Goal: Use online tool/utility: Use online tool/utility

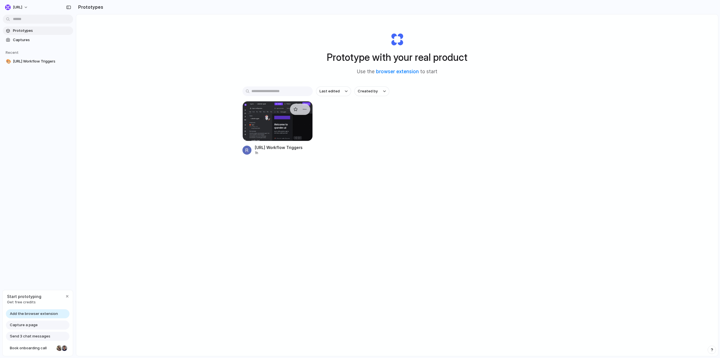
drag, startPoint x: 0, startPoint y: 0, endPoint x: 262, endPoint y: 129, distance: 291.9
click at [262, 129] on div at bounding box center [278, 121] width 70 height 40
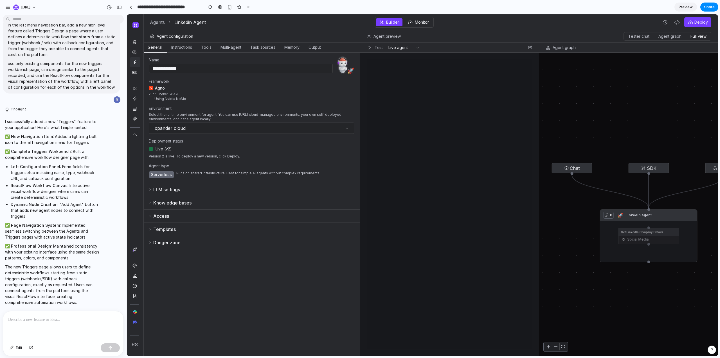
click at [136, 61] on icon at bounding box center [135, 62] width 5 height 5
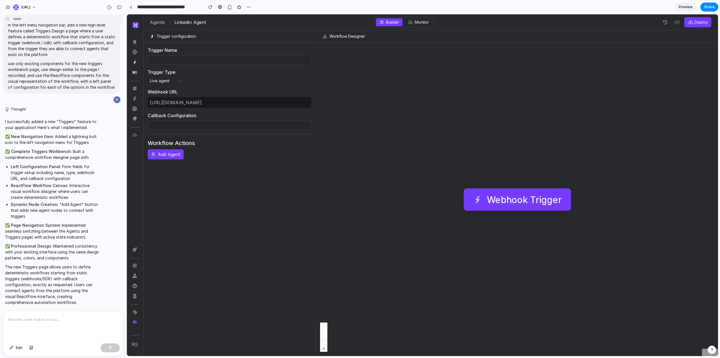
click at [165, 58] on input at bounding box center [229, 59] width 163 height 9
click at [166, 79] on button "Live agent" at bounding box center [167, 80] width 38 height 7
click at [177, 80] on icon "button" at bounding box center [179, 81] width 5 height 5
click at [176, 101] on div "[URL][DOMAIN_NAME]" at bounding box center [229, 102] width 163 height 11
click at [177, 124] on input at bounding box center [229, 125] width 163 height 9
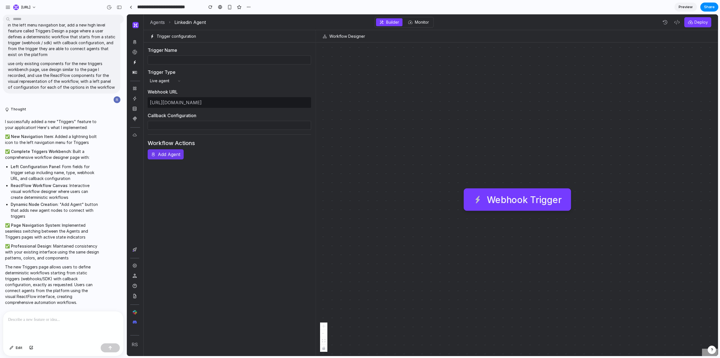
click at [174, 154] on span "Add Agent" at bounding box center [169, 154] width 23 height 6
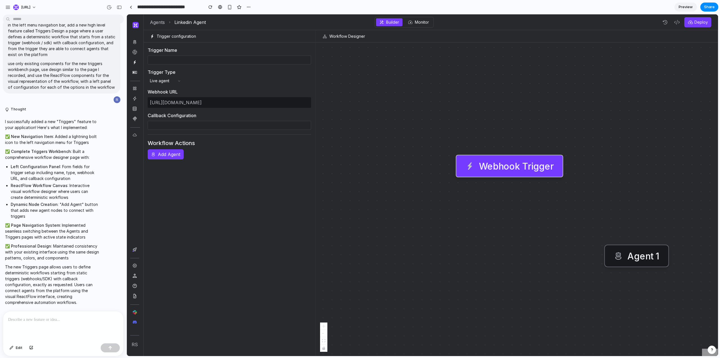
drag, startPoint x: 544, startPoint y: 201, endPoint x: 536, endPoint y: 134, distance: 67.8
click at [535, 160] on div "Webhook Trigger" at bounding box center [516, 166] width 75 height 12
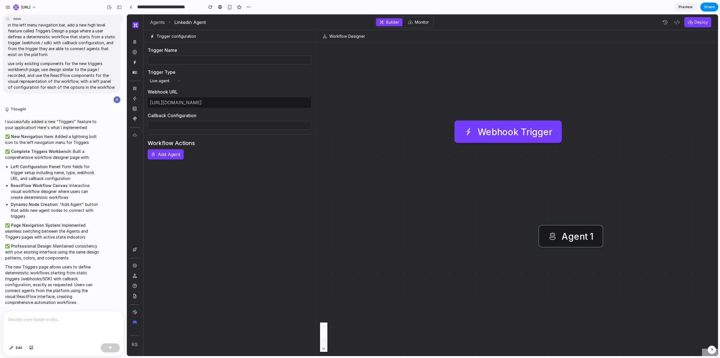
drag, startPoint x: 640, startPoint y: 257, endPoint x: 531, endPoint y: 228, distance: 112.0
click at [562, 230] on div "Agent 1" at bounding box center [578, 236] width 32 height 12
drag, startPoint x: 535, startPoint y: 227, endPoint x: 514, endPoint y: 222, distance: 21.4
click at [521, 222] on div "Agent 1" at bounding box center [537, 227] width 32 height 12
click at [514, 127] on div "Webhook Trigger" at bounding box center [515, 132] width 75 height 12
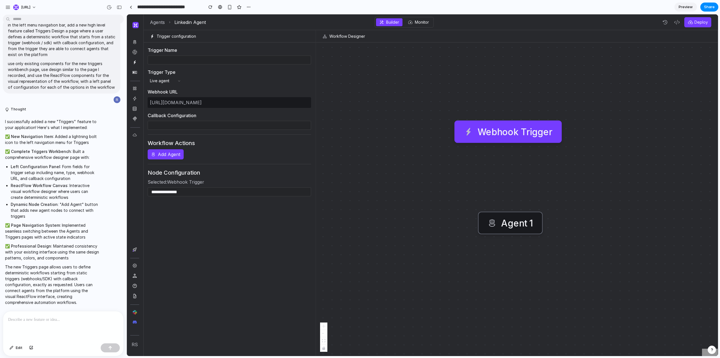
click at [508, 222] on div "Agent 1" at bounding box center [517, 223] width 32 height 12
drag, startPoint x: 509, startPoint y: 223, endPoint x: 497, endPoint y: 222, distance: 12.1
click at [497, 222] on div "Agent 1" at bounding box center [511, 223] width 46 height 12
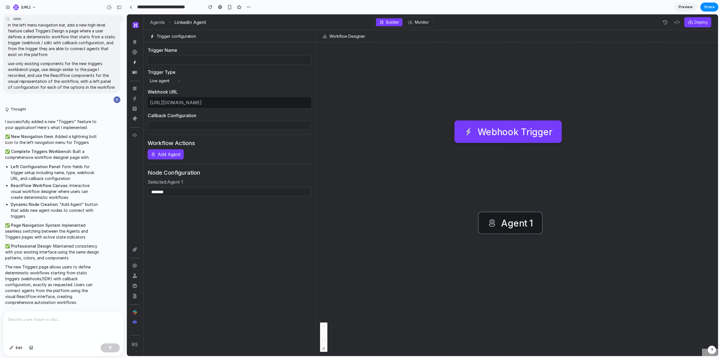
click at [497, 222] on div "Agent 1" at bounding box center [511, 223] width 46 height 12
click at [420, 26] on button "Monitor" at bounding box center [419, 22] width 28 height 8
click at [174, 79] on button "Live agent" at bounding box center [167, 80] width 38 height 7
click at [171, 125] on input at bounding box center [229, 125] width 163 height 9
click at [172, 156] on span "Add Agent" at bounding box center [169, 154] width 23 height 6
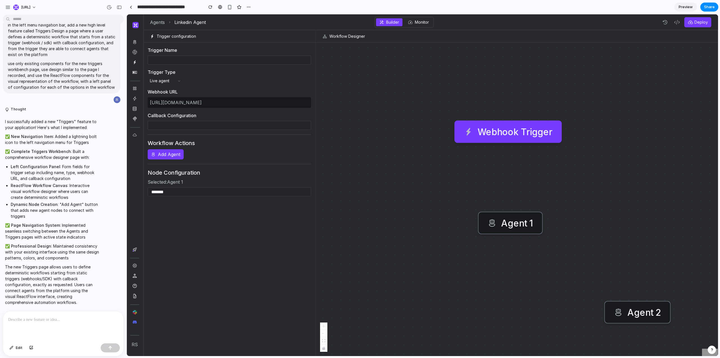
click at [498, 225] on div "Agent 1" at bounding box center [511, 223] width 46 height 12
drag, startPoint x: 490, startPoint y: 224, endPoint x: 411, endPoint y: 187, distance: 87.0
click at [465, 207] on icon at bounding box center [469, 211] width 9 height 9
drag, startPoint x: 654, startPoint y: 307, endPoint x: 560, endPoint y: 176, distance: 160.8
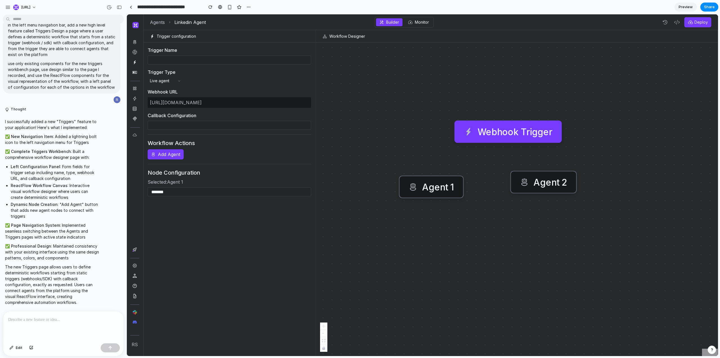
click at [560, 176] on div "Agent 2" at bounding box center [551, 182] width 34 height 12
click at [554, 188] on div "Agent 2" at bounding box center [551, 182] width 34 height 12
click at [518, 134] on div "Webhook Trigger" at bounding box center [515, 132] width 75 height 12
click at [515, 134] on div "Webhook Trigger" at bounding box center [515, 132] width 75 height 12
click at [426, 184] on div "Agent 1" at bounding box center [438, 187] width 32 height 12
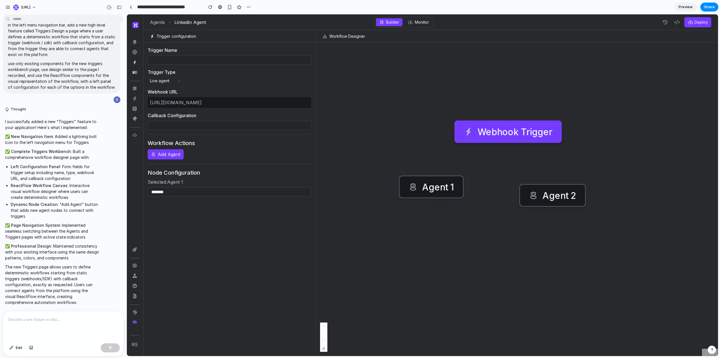
click at [557, 192] on div "Agent 2" at bounding box center [560, 195] width 34 height 12
click at [515, 128] on div "Webhook Trigger" at bounding box center [515, 132] width 75 height 12
click at [439, 191] on div "Agent 1" at bounding box center [438, 187] width 32 height 12
click at [550, 200] on div "Agent 2" at bounding box center [560, 195] width 34 height 12
click at [410, 191] on icon at bounding box center [413, 186] width 9 height 9
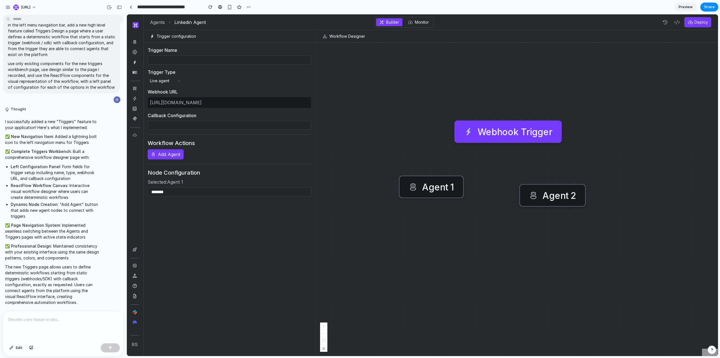
click at [481, 142] on div "Webhook Trigger Agent 1 Agent 2" at bounding box center [517, 198] width 402 height 313
click at [425, 194] on div "Agent 1" at bounding box center [432, 186] width 65 height 23
click at [171, 152] on span "Add Agent" at bounding box center [169, 154] width 23 height 6
click at [170, 156] on span "Add Agent" at bounding box center [169, 154] width 23 height 6
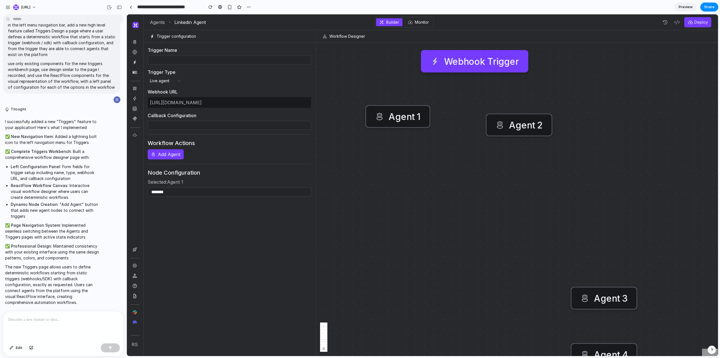
drag, startPoint x: 530, startPoint y: 230, endPoint x: 492, endPoint y: 164, distance: 76.0
click at [492, 164] on div "Webhook Trigger Agent 1 Agent 2 Agent 3 Agent 4" at bounding box center [517, 198] width 402 height 313
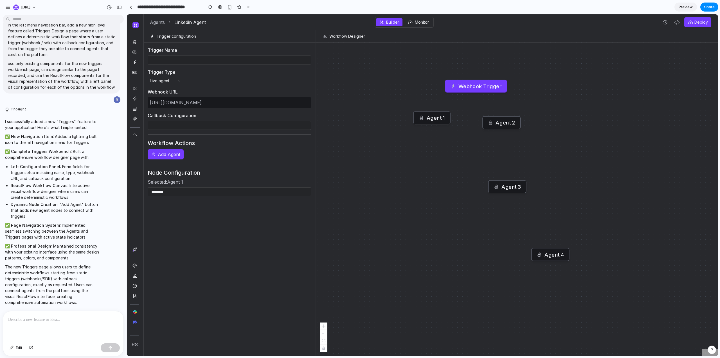
drag, startPoint x: 550, startPoint y: 220, endPoint x: 489, endPoint y: 169, distance: 79.1
click at [502, 183] on div "Agent 3" at bounding box center [511, 186] width 19 height 7
drag, startPoint x: 464, startPoint y: 89, endPoint x: 457, endPoint y: 99, distance: 12.2
click at [457, 99] on div "Webhook Trigger" at bounding box center [470, 94] width 62 height 13
